Goal: Task Accomplishment & Management: Manage account settings

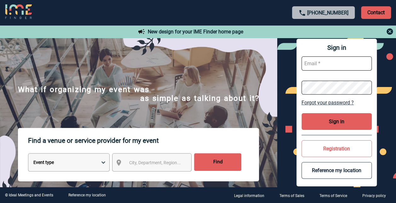
click at [318, 61] on input "text" at bounding box center [336, 63] width 71 height 14
type input "sandrine.belland@sanofi.com"
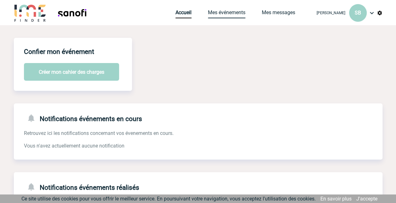
click at [208, 13] on link "Mes événements" at bounding box center [226, 13] width 37 height 9
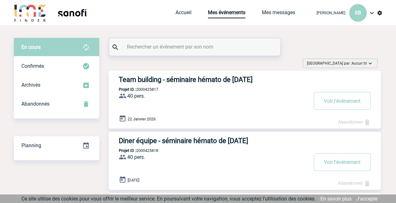
click at [350, 124] on link "Abandonner" at bounding box center [354, 122] width 33 height 6
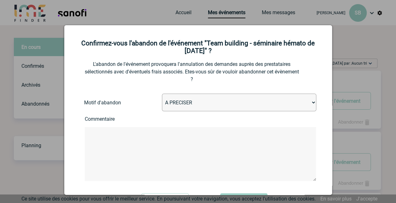
click at [193, 108] on select "A PRECISER Projet annulé Projet reporté Evénement organisé en interne A fait ap…" at bounding box center [239, 103] width 154 height 18
select select "ABANDON_PROJET_02"
click at [162, 95] on select "A PRECISER Projet annulé Projet reporté Evénement organisé en interne A fait ap…" at bounding box center [239, 103] width 154 height 18
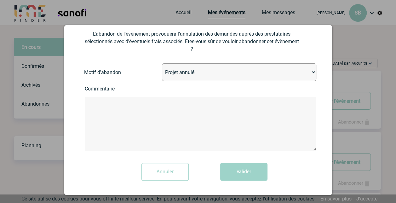
click at [110, 115] on textarea at bounding box center [200, 124] width 231 height 54
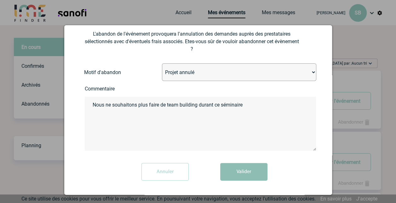
type textarea "Nous ne souhaitons plus faire de team building durant ce séminaire"
click at [225, 166] on button "Valider" at bounding box center [243, 172] width 47 height 18
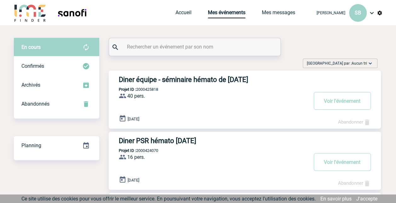
click at [354, 123] on link "Abandonner" at bounding box center [354, 122] width 33 height 6
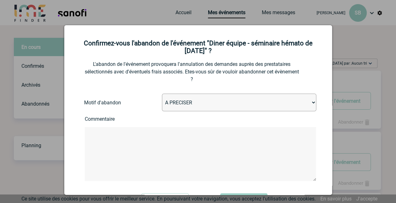
click at [180, 110] on select "A PRECISER Projet annulé Projet reporté Evénement organisé en interne A fait ap…" at bounding box center [239, 103] width 154 height 18
select select "ABANDON_PROJET_02"
click at [162, 95] on select "A PRECISER Projet annulé Projet reporté Evénement organisé en interne A fait ap…" at bounding box center [239, 103] width 154 height 18
click at [119, 140] on textarea at bounding box center [200, 154] width 231 height 54
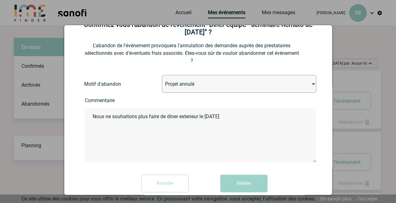
scroll to position [31, 0]
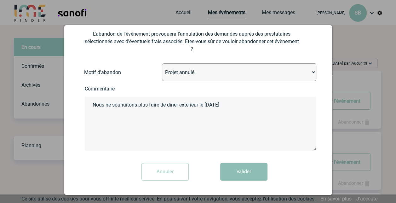
type textarea "Nous ne souhaitons plus faire de diner exterieur le 21 janvier"
click at [255, 179] on button "Valider" at bounding box center [243, 172] width 47 height 18
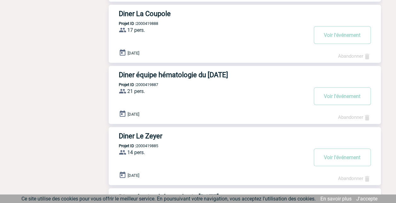
scroll to position [252, 0]
